Goal: Information Seeking & Learning: Learn about a topic

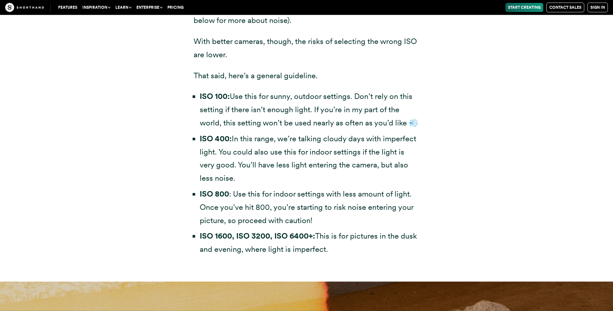
scroll to position [1971, 0]
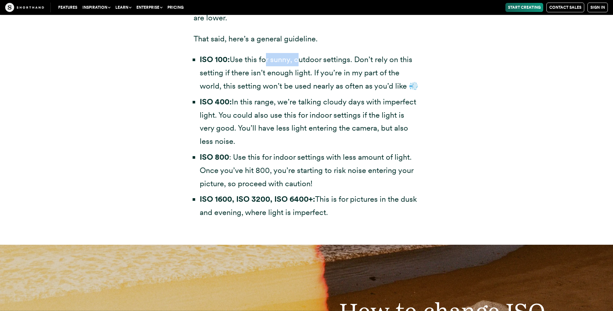
drag, startPoint x: 267, startPoint y: 59, endPoint x: 298, endPoint y: 59, distance: 31.3
click at [298, 59] on li "ISO 100: Use this for sunny, outdoor settings. Don’t rely on this setting if th…" at bounding box center [310, 72] width 220 height 39
drag, startPoint x: 298, startPoint y: 59, endPoint x: 290, endPoint y: 95, distance: 36.1
click at [290, 95] on ul "ISO 100: Use this for sunny, outdoor settings. Don’t rely on this setting if th…" at bounding box center [307, 136] width 226 height 166
drag, startPoint x: 282, startPoint y: 62, endPoint x: 310, endPoint y: 58, distance: 28.7
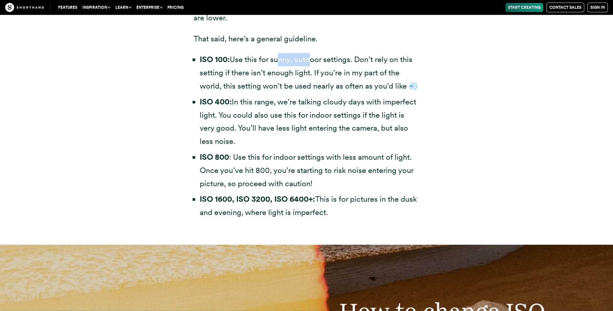
click at [310, 58] on li "ISO 100: Use this for sunny, outdoor settings. Don’t rely on this setting if th…" at bounding box center [310, 72] width 220 height 39
drag, startPoint x: 310, startPoint y: 58, endPoint x: 270, endPoint y: 91, distance: 51.6
click at [270, 91] on li "ISO 100: Use this for sunny, outdoor settings. Don’t rely on this setting if th…" at bounding box center [310, 72] width 220 height 39
drag, startPoint x: 279, startPoint y: 202, endPoint x: 295, endPoint y: 203, distance: 16.9
click at [295, 203] on strong "ISO 1600, ISO 3200, ISO 6400+:" at bounding box center [257, 198] width 115 height 9
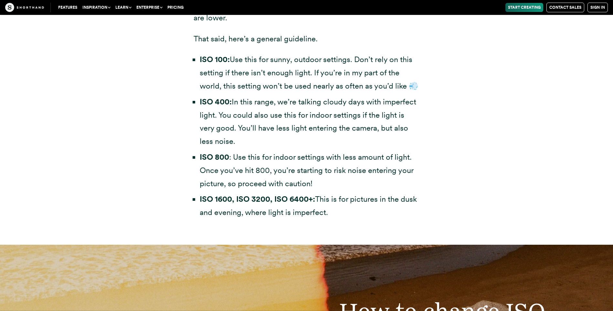
drag, startPoint x: 295, startPoint y: 203, endPoint x: 256, endPoint y: 216, distance: 41.9
click at [256, 216] on li "ISO 1600, ISO 3200, ISO 6400+: This is for pictures in the dusk and evening, wh…" at bounding box center [310, 206] width 220 height 26
click at [270, 216] on li "ISO 1600, ISO 3200, ISO 6400+: This is for pictures in the dusk and evening, wh…" at bounding box center [310, 206] width 220 height 26
click at [260, 158] on li "ISO 800 : Use this for indoor settings with less amount of light. Once you’ve h…" at bounding box center [310, 170] width 220 height 39
drag, startPoint x: 281, startPoint y: 157, endPoint x: 320, endPoint y: 159, distance: 38.5
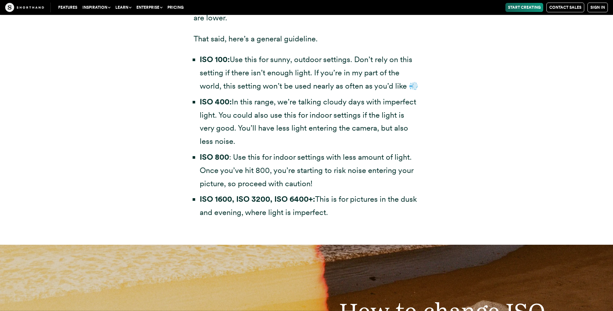
click at [281, 157] on li "ISO 800 : Use this for indoor settings with less amount of light. Once you’ve h…" at bounding box center [310, 170] width 220 height 39
click at [320, 159] on li "ISO 800 : Use this for indoor settings with less amount of light. Once you’ve h…" at bounding box center [310, 170] width 220 height 39
click at [358, 169] on li "ISO 800 : Use this for indoor settings with less amount of light. Once you’ve h…" at bounding box center [310, 170] width 220 height 39
drag, startPoint x: 358, startPoint y: 169, endPoint x: 371, endPoint y: 184, distance: 20.4
click at [371, 184] on li "ISO 800 : Use this for indoor settings with less amount of light. Once you’ve h…" at bounding box center [310, 170] width 220 height 39
